Goal: Information Seeking & Learning: Understand process/instructions

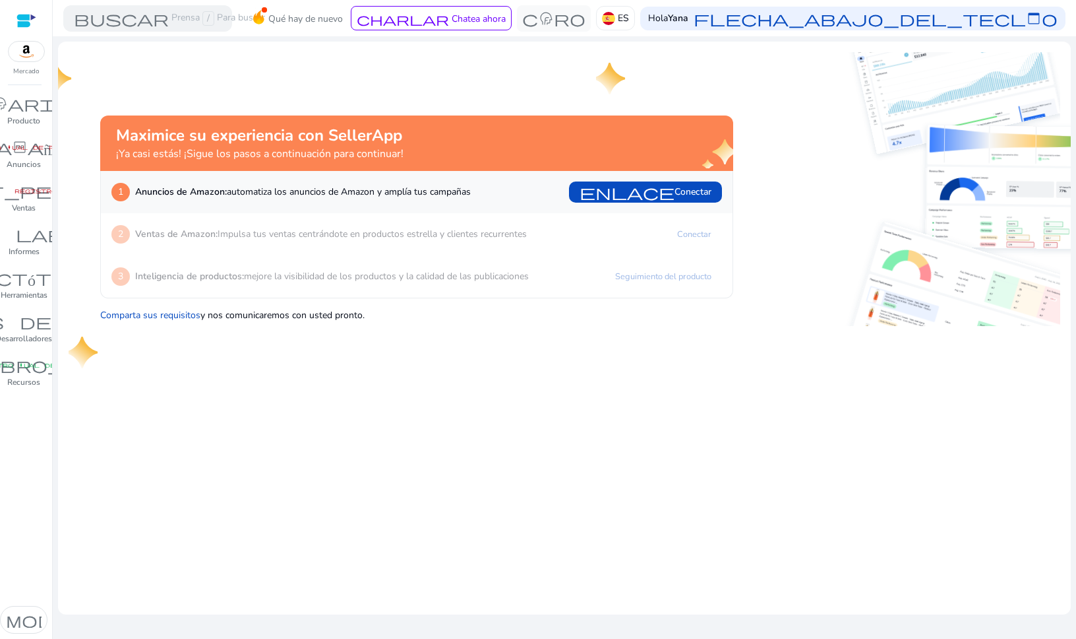
click at [427, 234] on font "Impulsa tus ventas centrándote en productos estrella y clientes recurrentes" at bounding box center [372, 234] width 309 height 13
click at [613, 195] on font "enlace" at bounding box center [627, 192] width 95 height 18
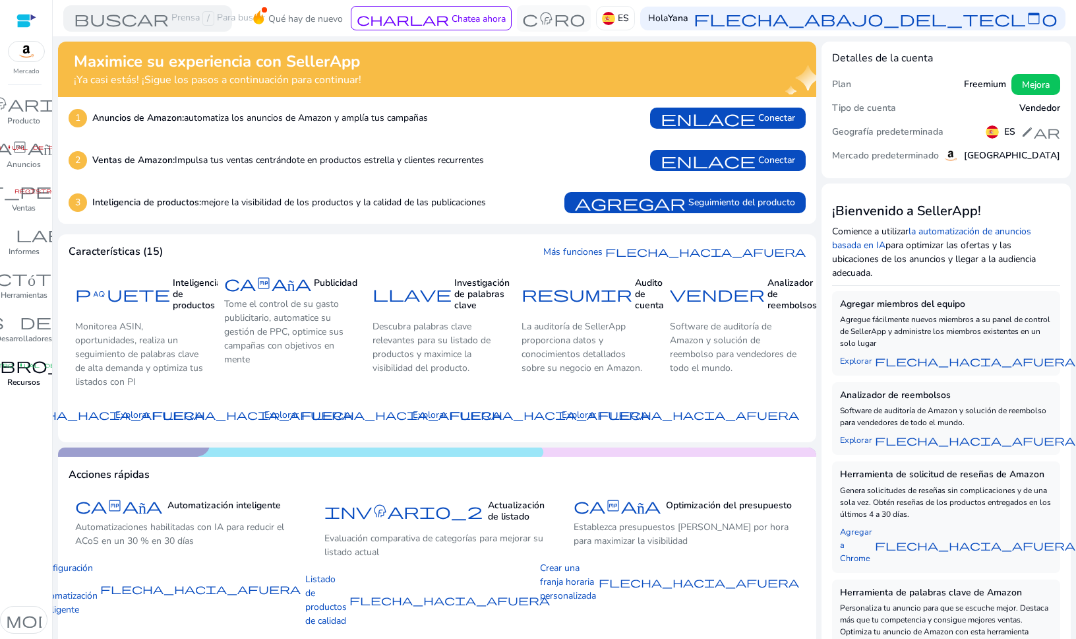
click at [36, 392] on link "libro_4 registro manual de fibra Recursos" at bounding box center [23, 376] width 47 height 44
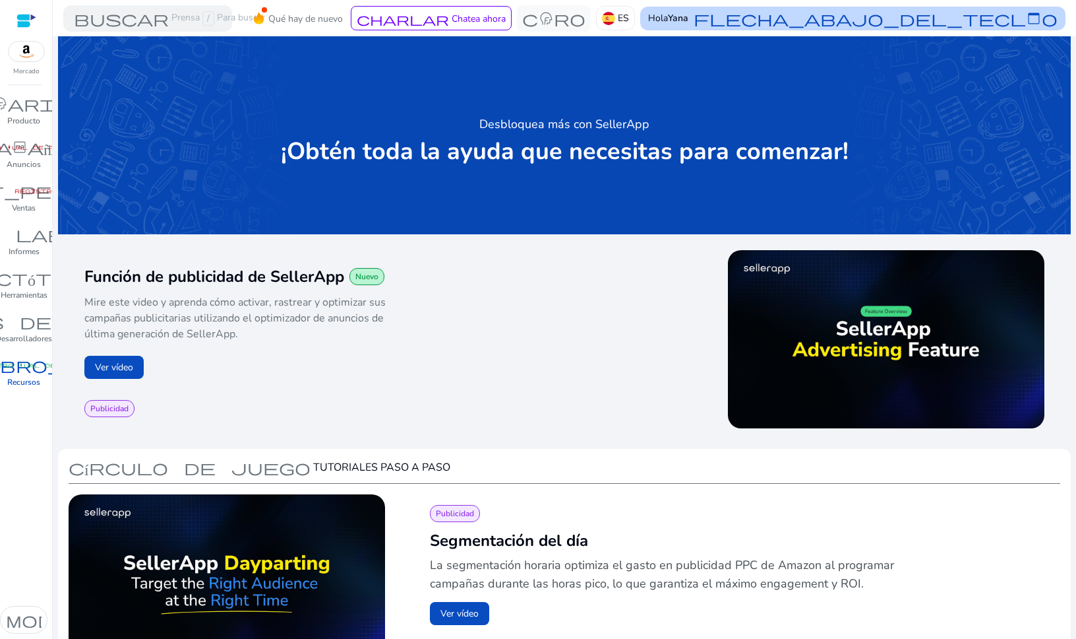
click at [795, 23] on font "flecha_abajo_del_teclado" at bounding box center [876, 18] width 364 height 18
